Goal: Task Accomplishment & Management: Use online tool/utility

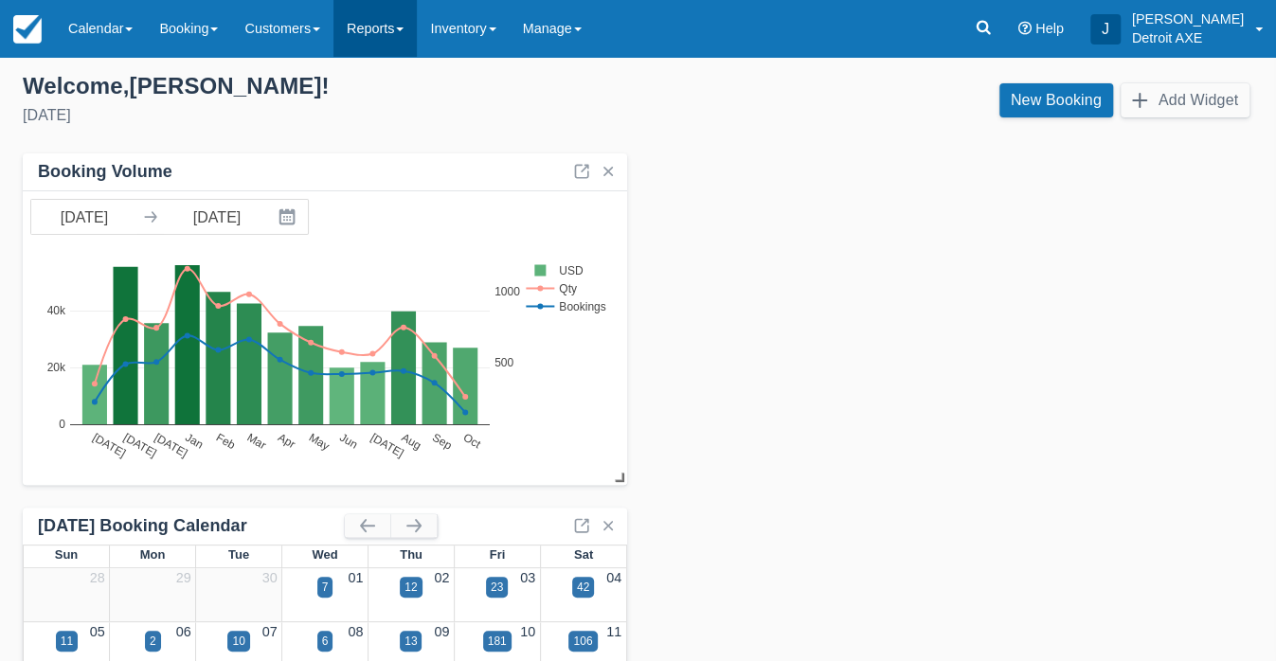
click at [417, 33] on link "Reports" at bounding box center [374, 28] width 83 height 57
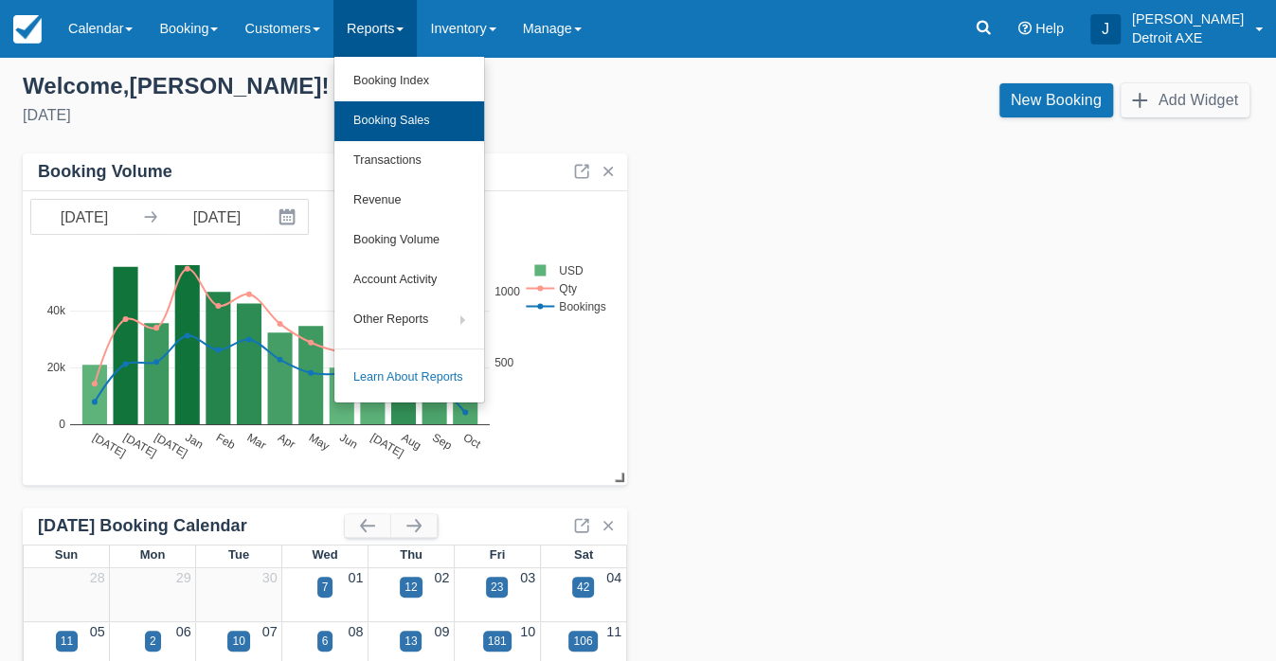
click at [425, 118] on link "Booking Sales" at bounding box center [409, 121] width 150 height 40
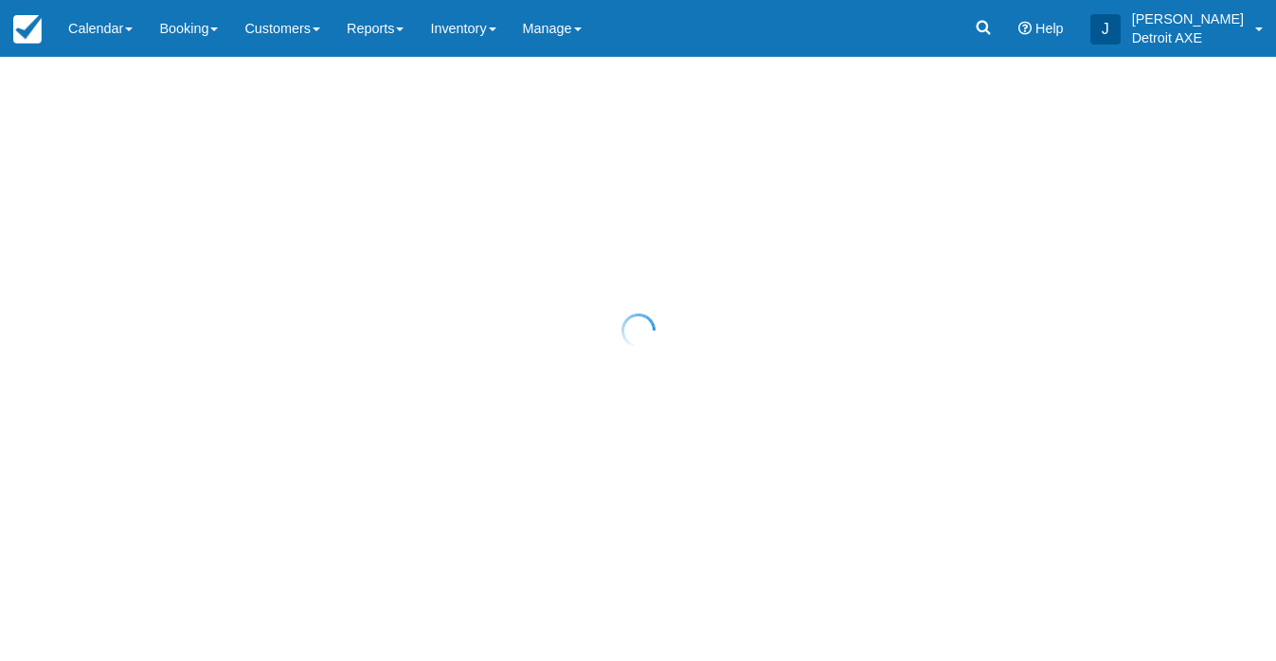
select select "20"
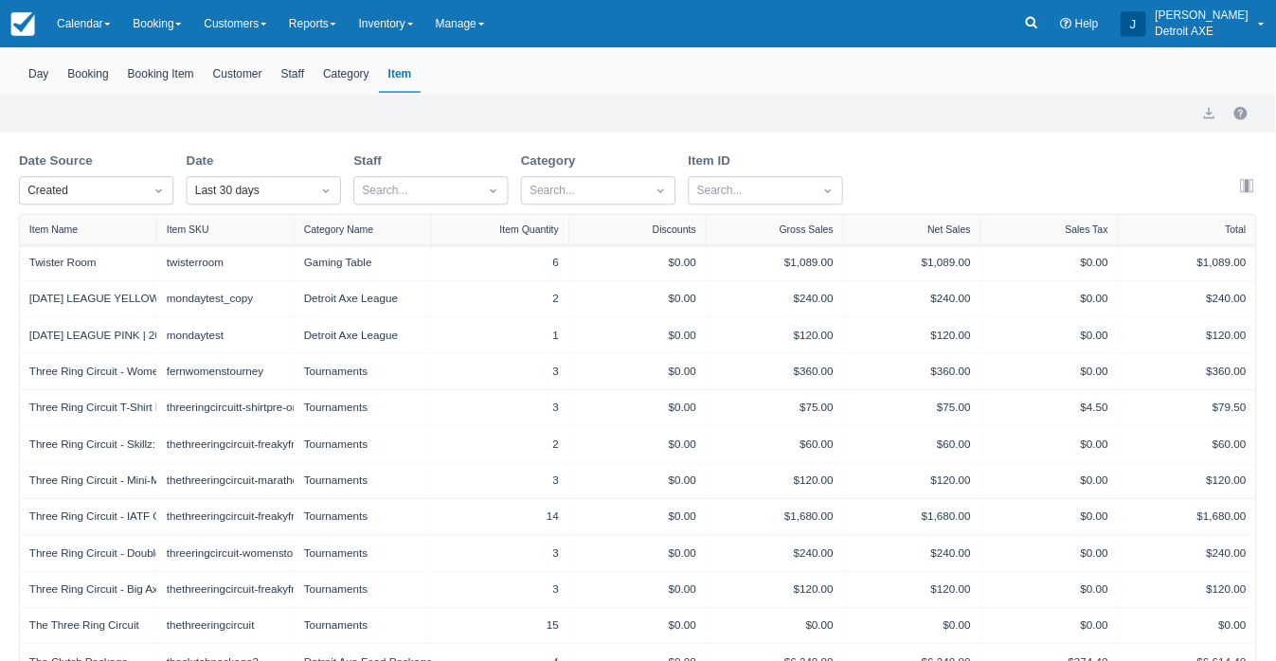
scroll to position [82, 0]
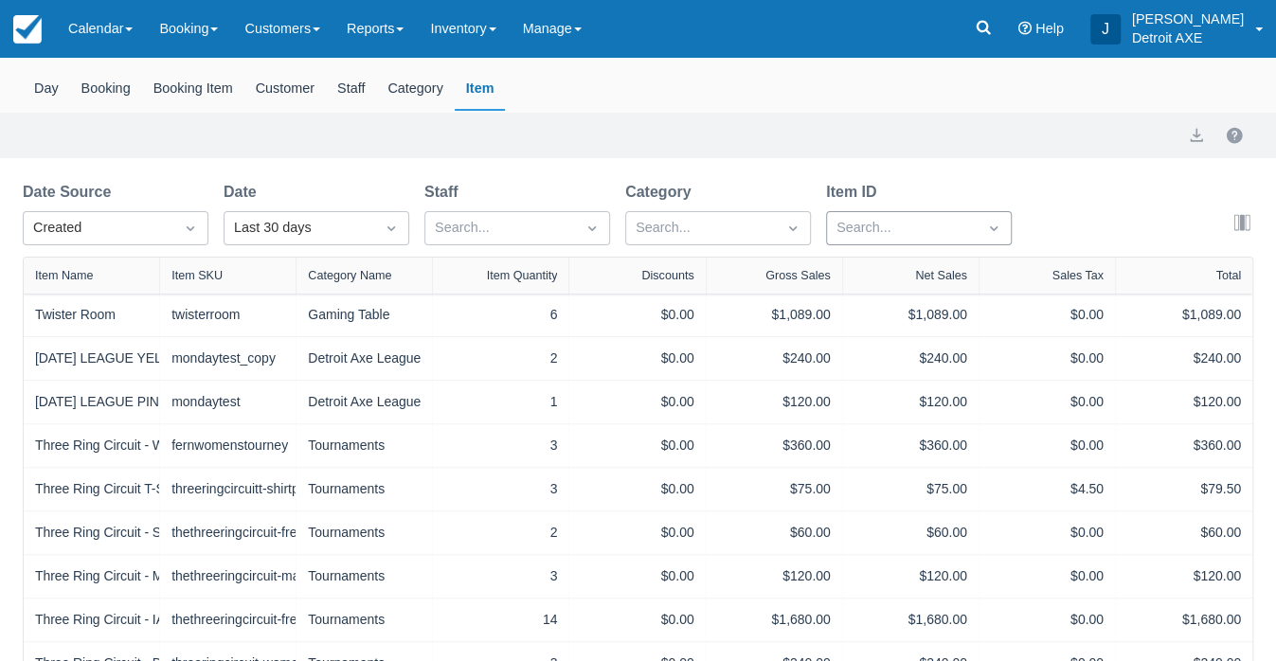
click at [889, 222] on div at bounding box center [901, 228] width 131 height 25
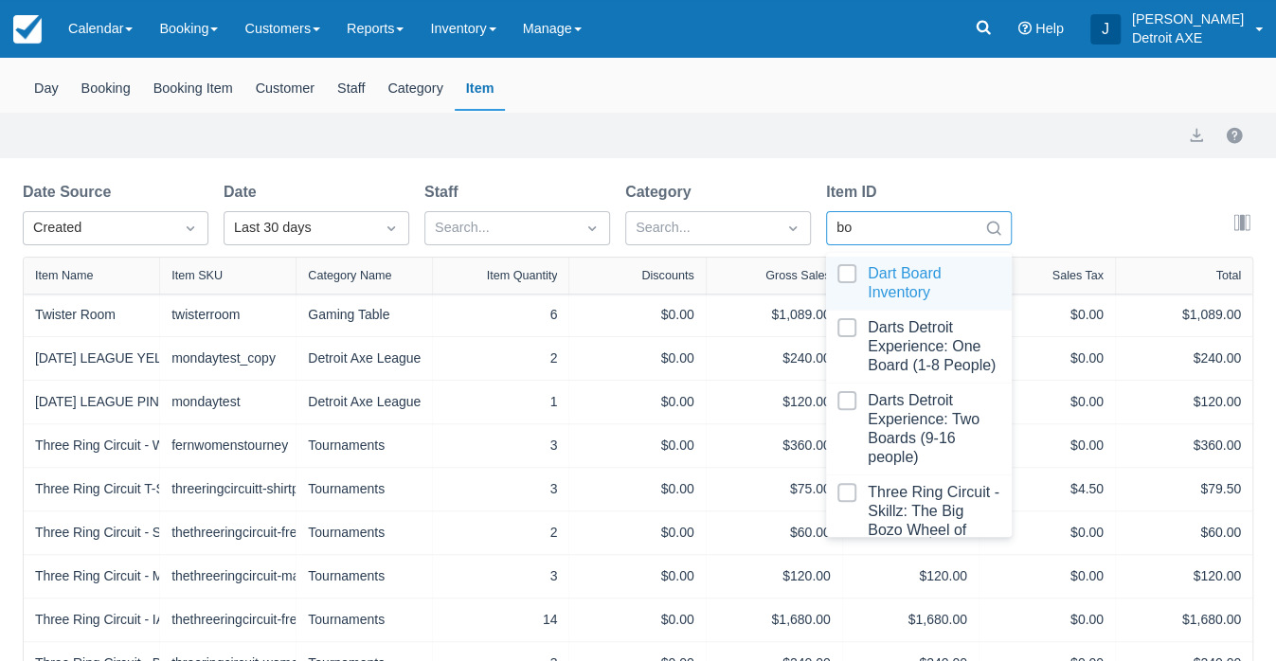
type input "boz"
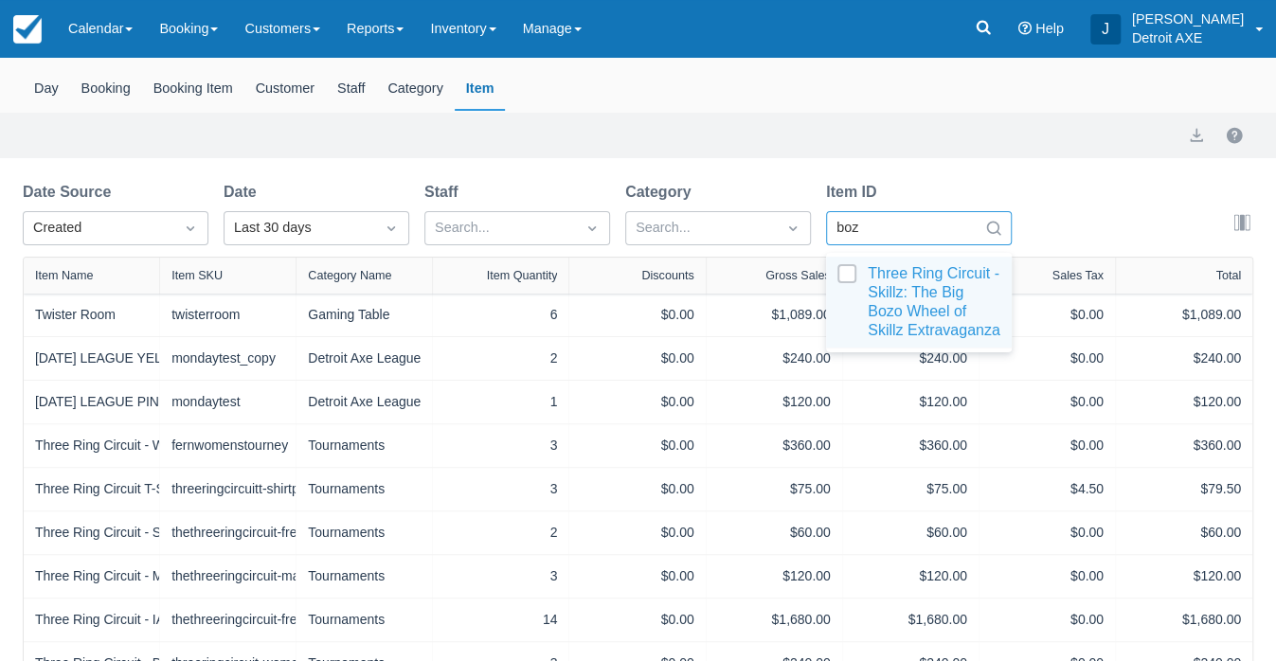
click at [856, 273] on div at bounding box center [918, 302] width 163 height 76
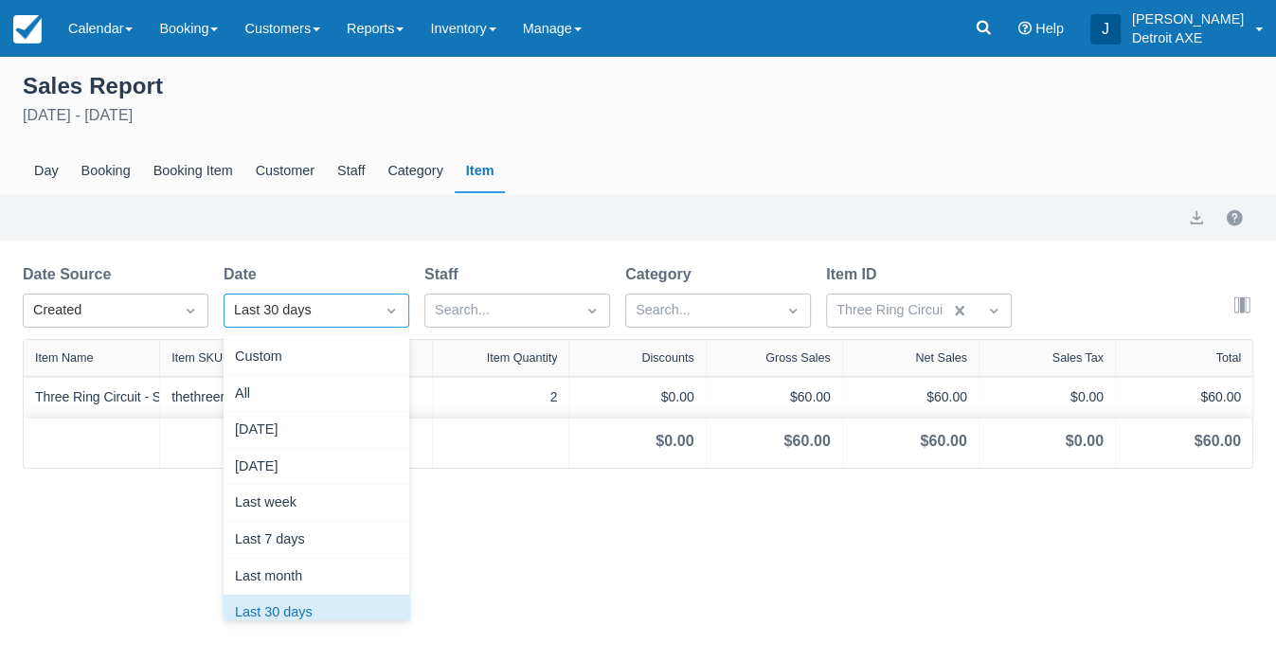
click at [347, 302] on div "Last 30 days" at bounding box center [299, 310] width 131 height 21
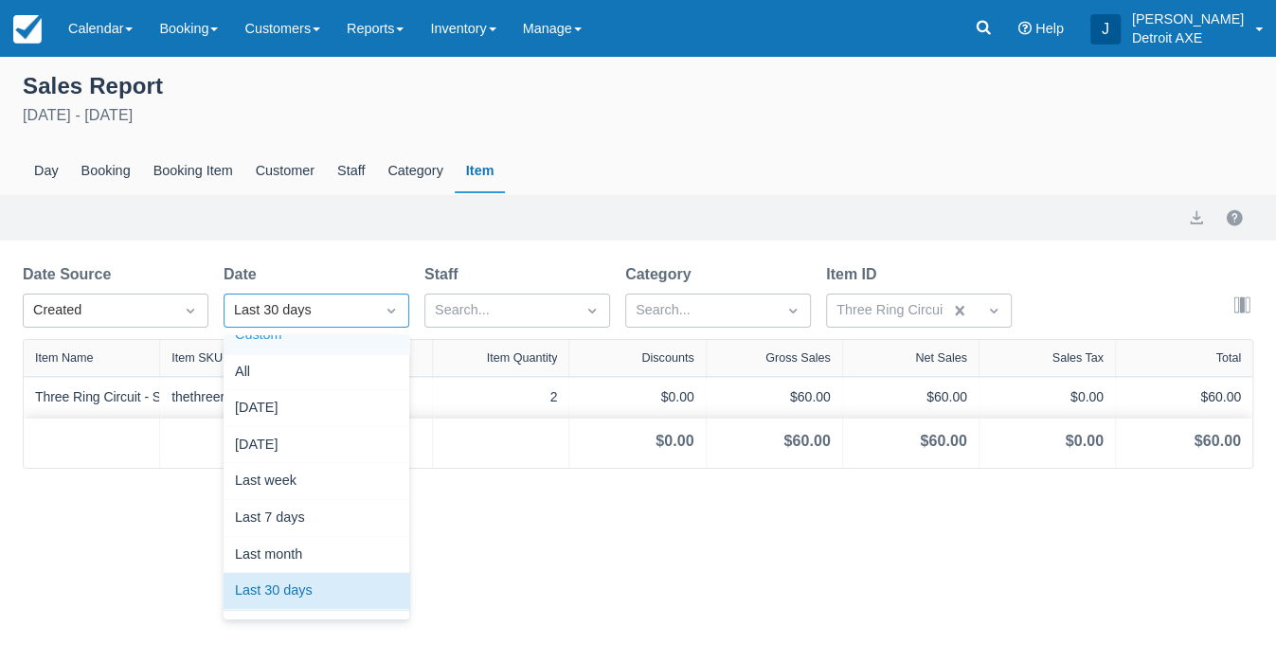
click at [299, 346] on div "Custom" at bounding box center [317, 335] width 186 height 37
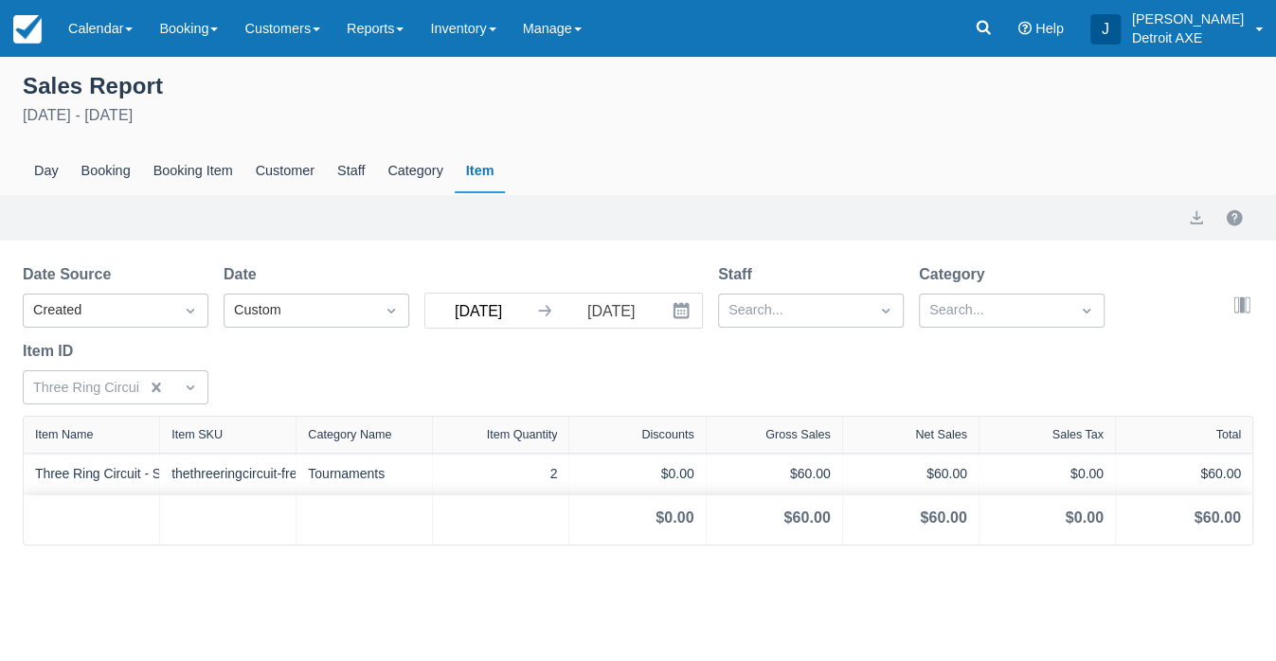
click at [463, 313] on input "09/12/25" at bounding box center [478, 311] width 106 height 34
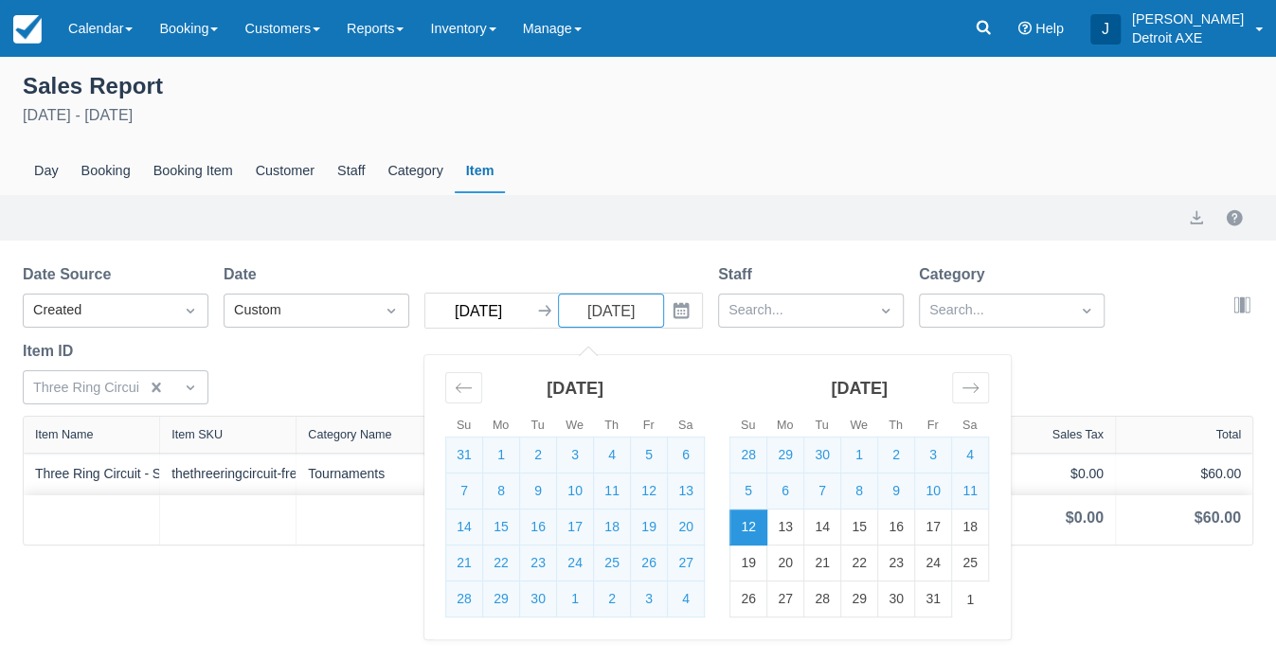
click at [491, 314] on input "08/12/25" at bounding box center [478, 311] width 106 height 34
click at [484, 315] on input "08/12/25" at bounding box center [478, 311] width 106 height 34
type input "08/01/25"
click at [542, 273] on div "Date Source Created Date Custom 08/01/25 Navigate forward to interact with the …" at bounding box center [627, 339] width 1208 height 153
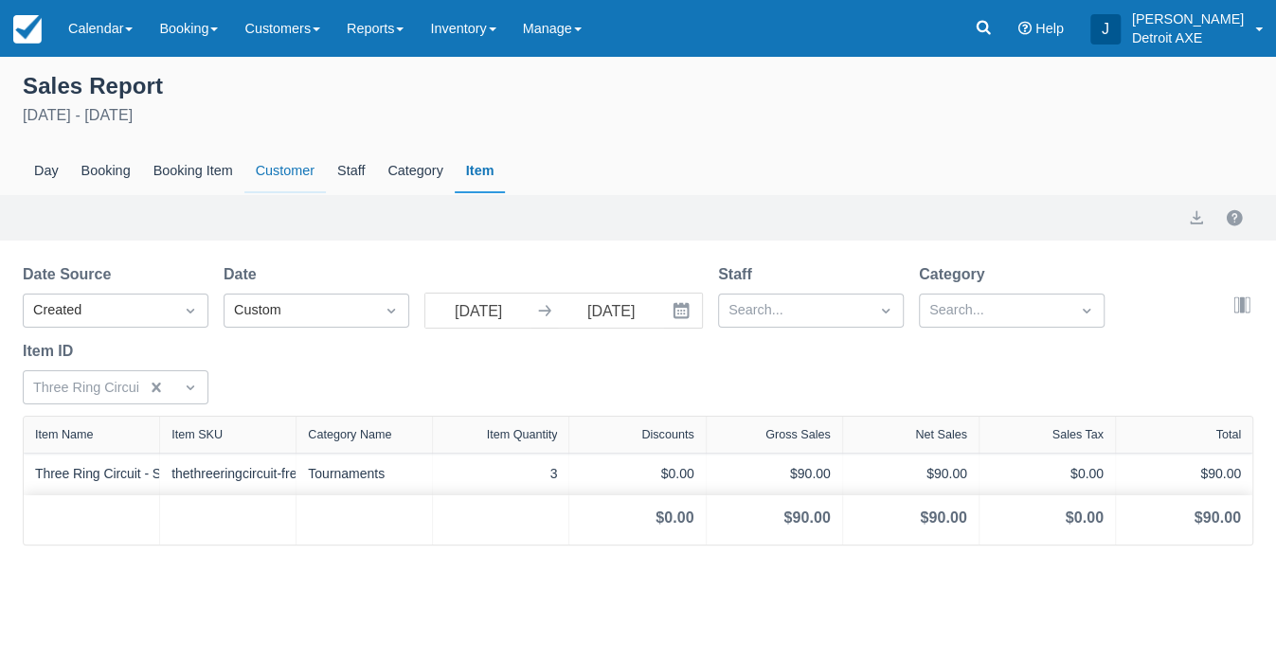
click at [287, 171] on div "Customer" at bounding box center [284, 172] width 81 height 44
